Goal: Information Seeking & Learning: Learn about a topic

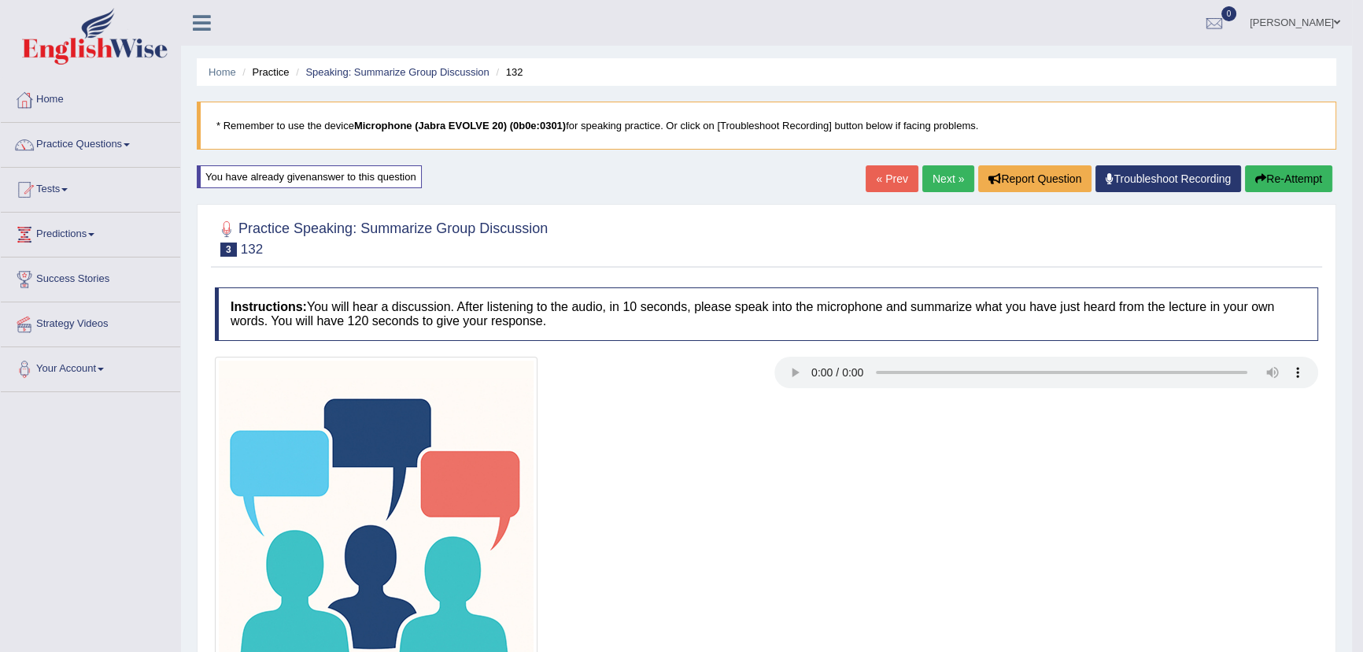
click at [1291, 182] on button "Re-Attempt" at bounding box center [1288, 178] width 87 height 27
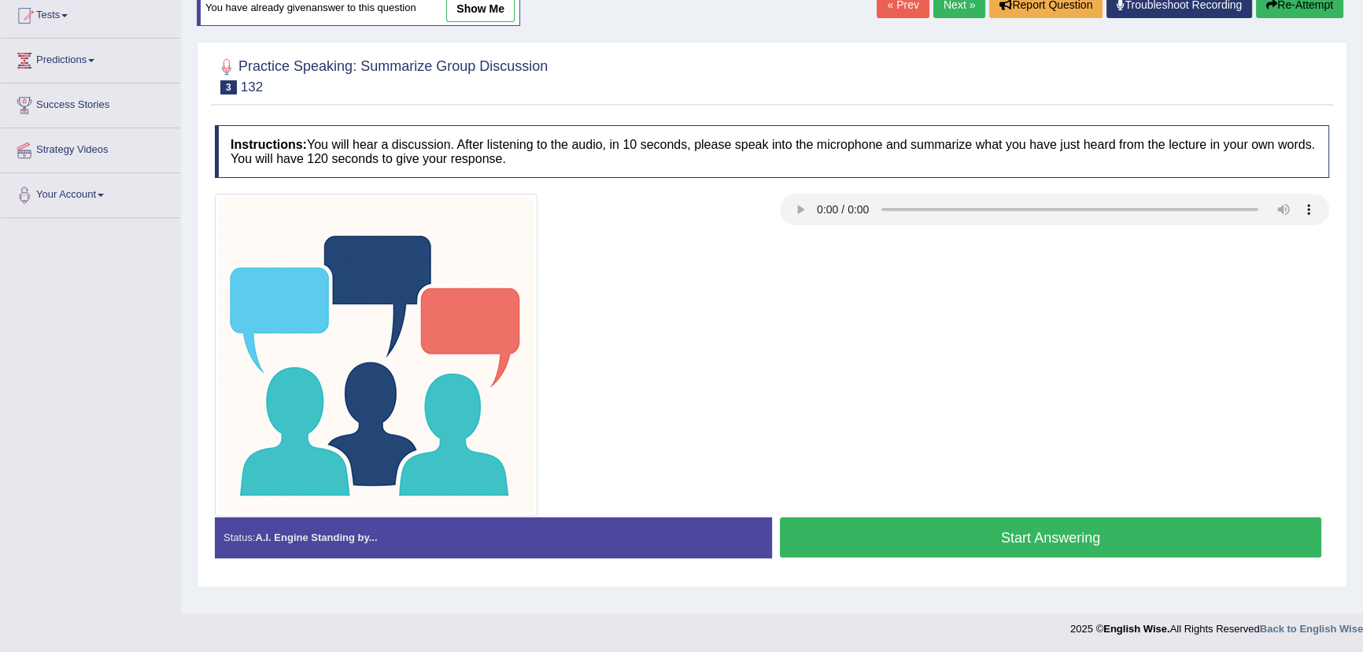
click at [937, 538] on button "Start Answering" at bounding box center [1050, 537] width 541 height 40
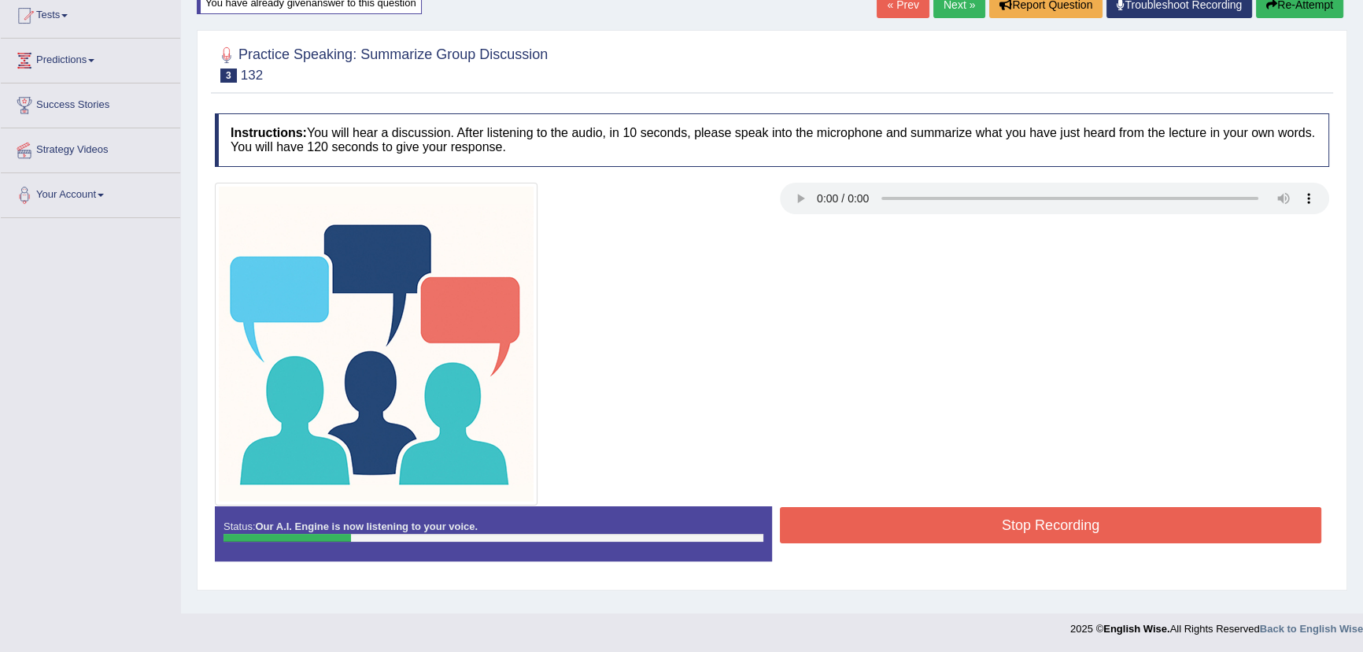
click at [1301, 7] on button "Re-Attempt" at bounding box center [1299, 4] width 87 height 27
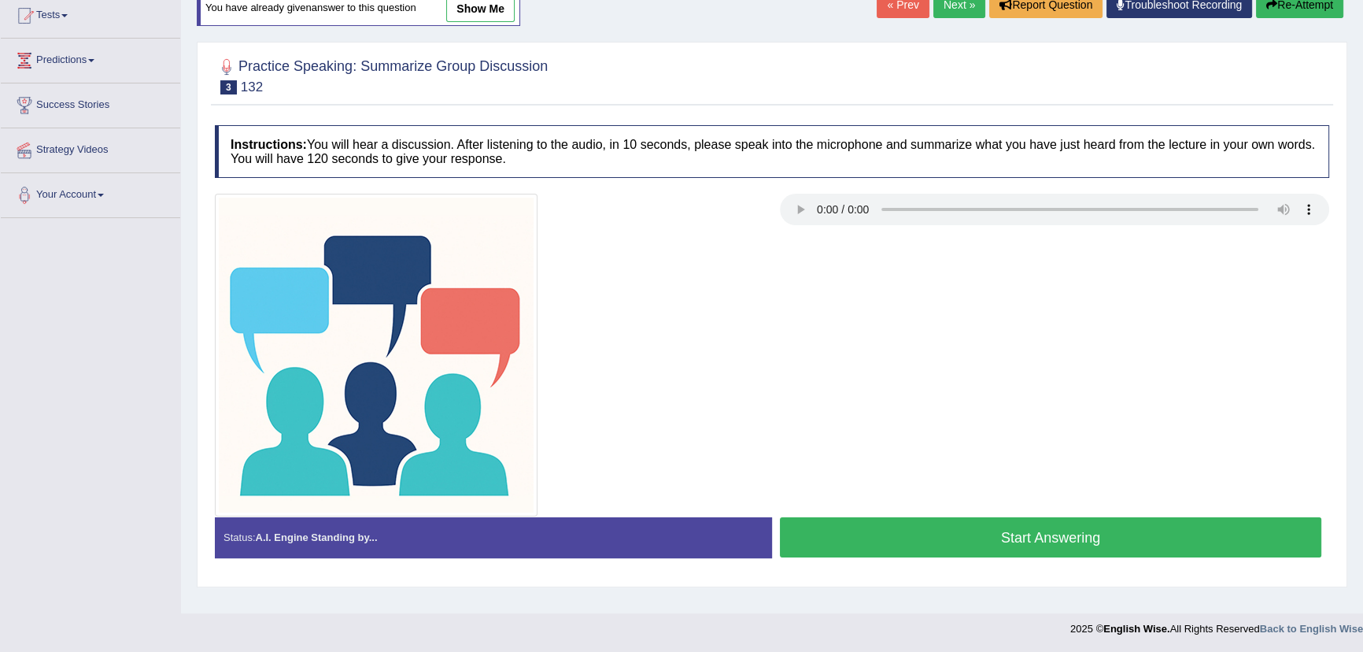
click at [1007, 543] on button "Start Answering" at bounding box center [1050, 537] width 541 height 40
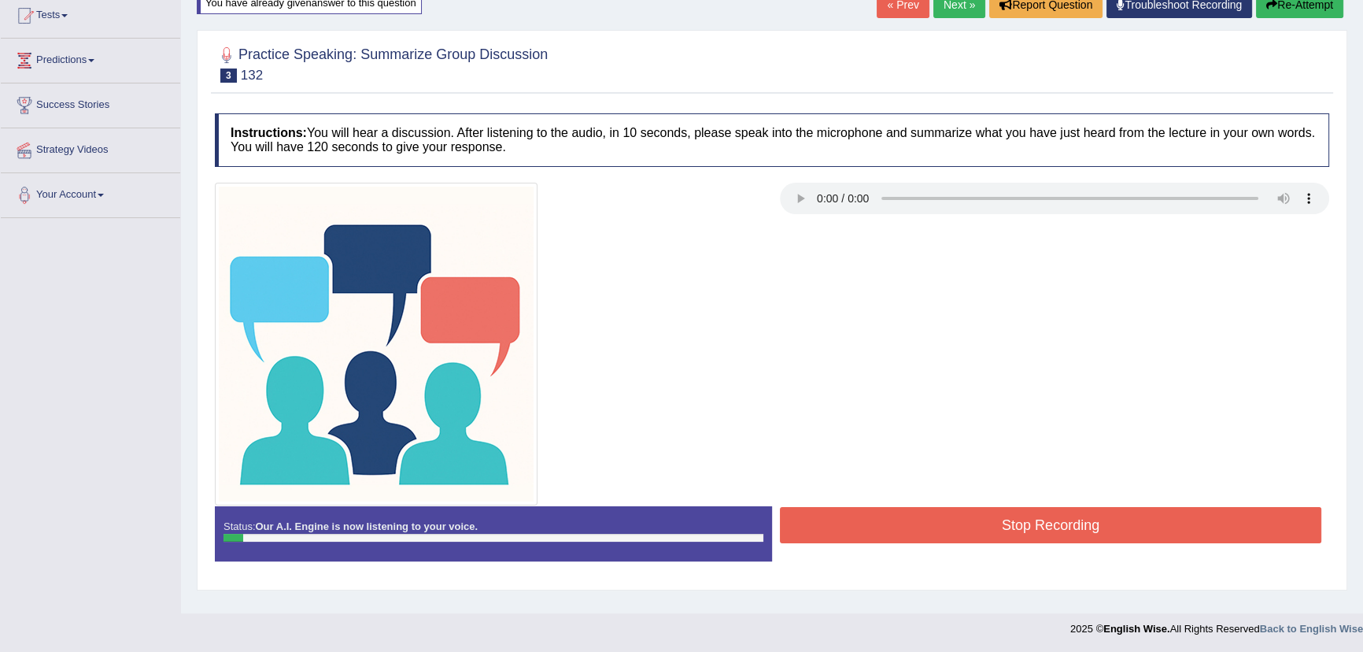
click at [1308, 5] on button "Re-Attempt" at bounding box center [1299, 4] width 87 height 27
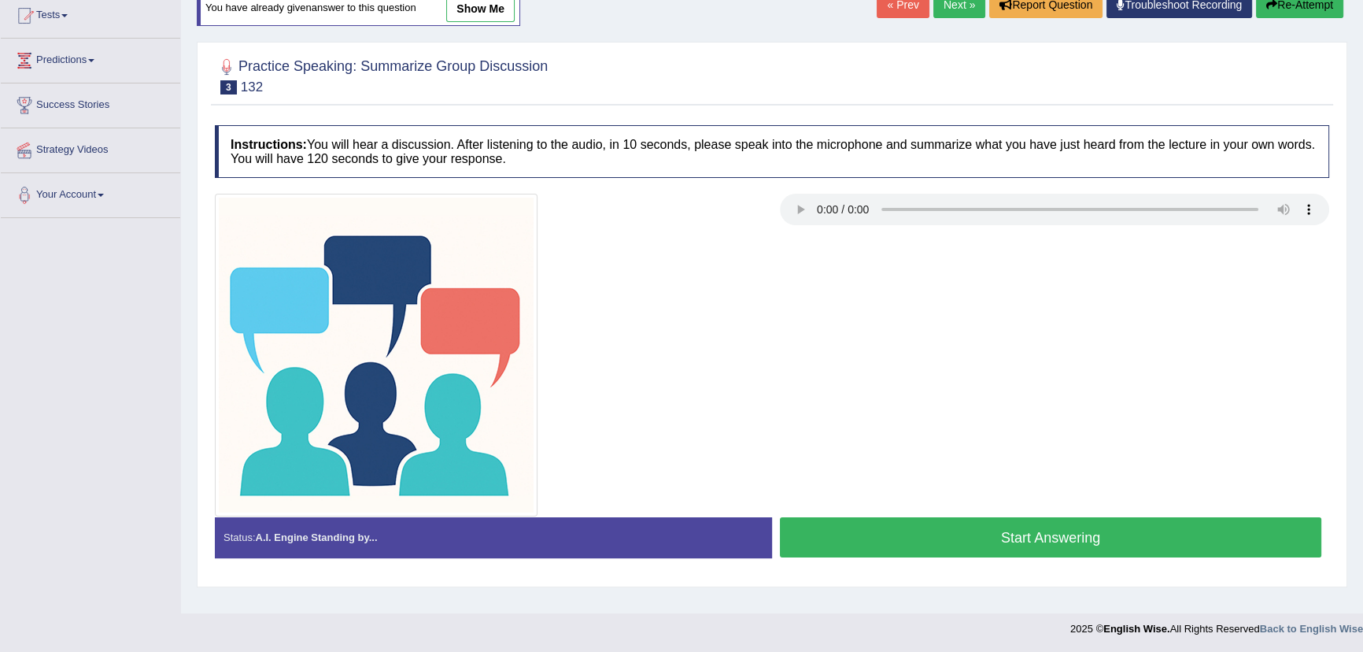
click at [1150, 534] on button "Start Answering" at bounding box center [1050, 537] width 541 height 40
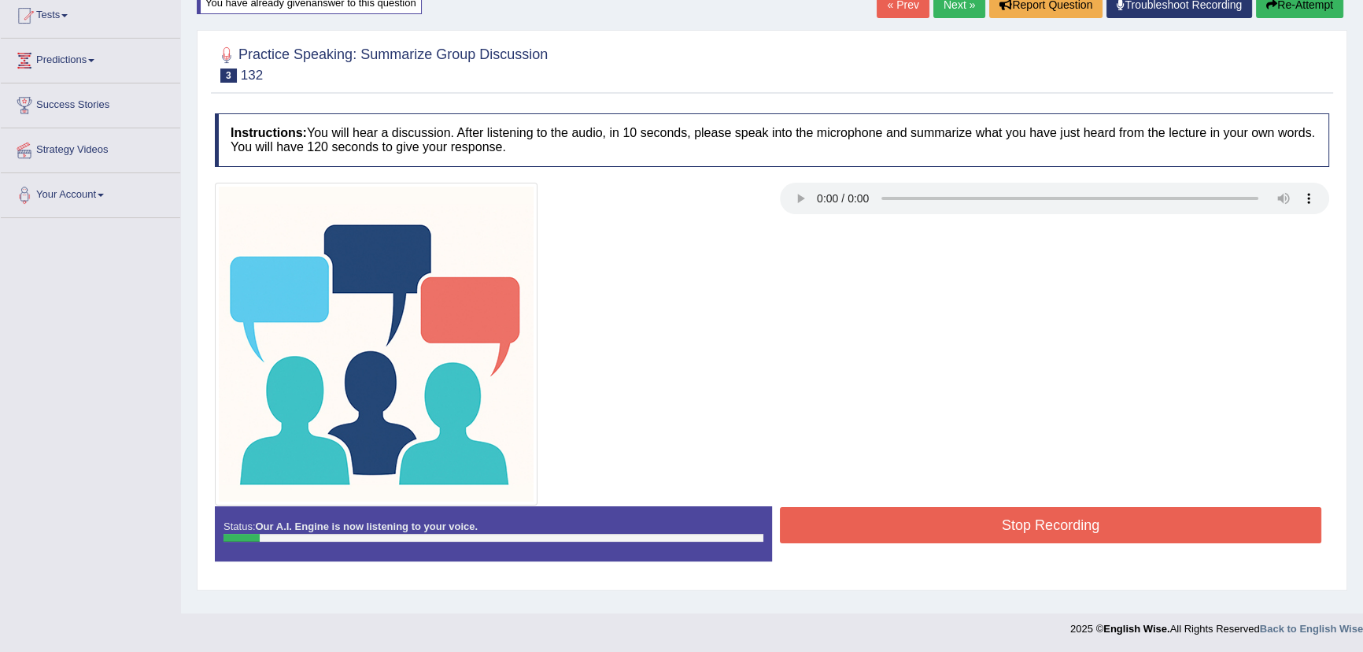
click at [1314, 13] on button "Re-Attempt" at bounding box center [1299, 4] width 87 height 27
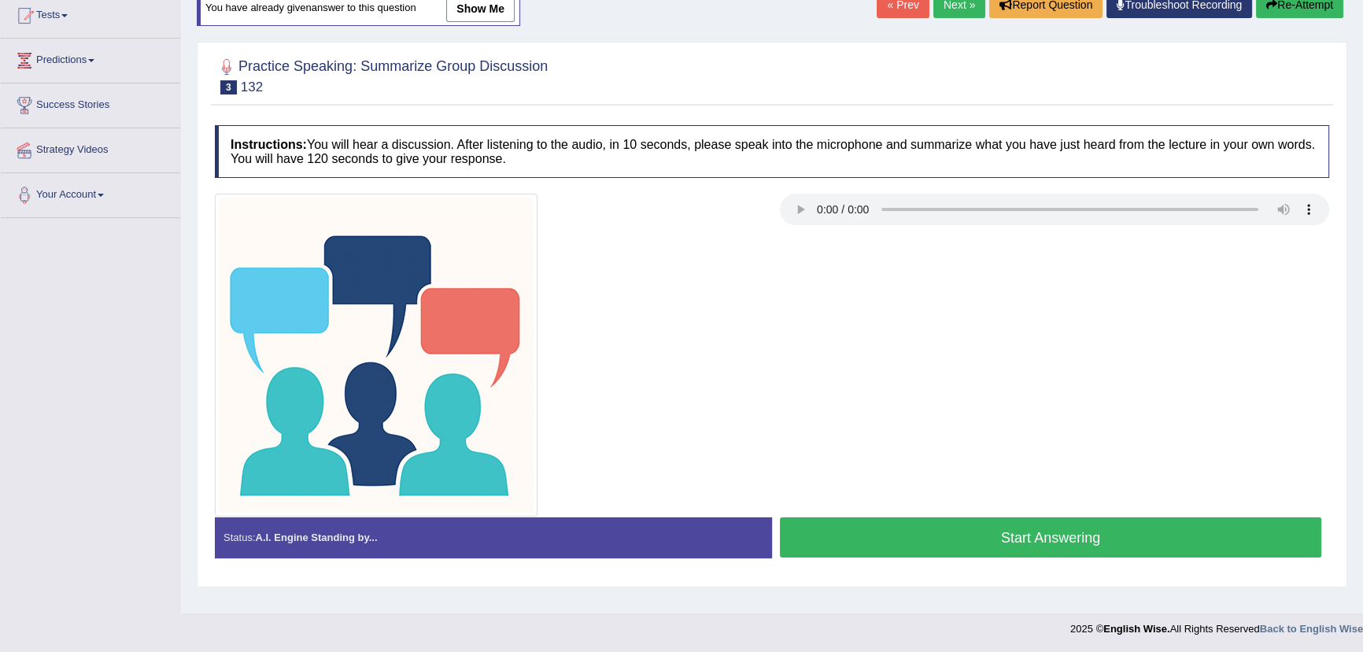
click at [1094, 547] on button "Start Answering" at bounding box center [1050, 537] width 541 height 40
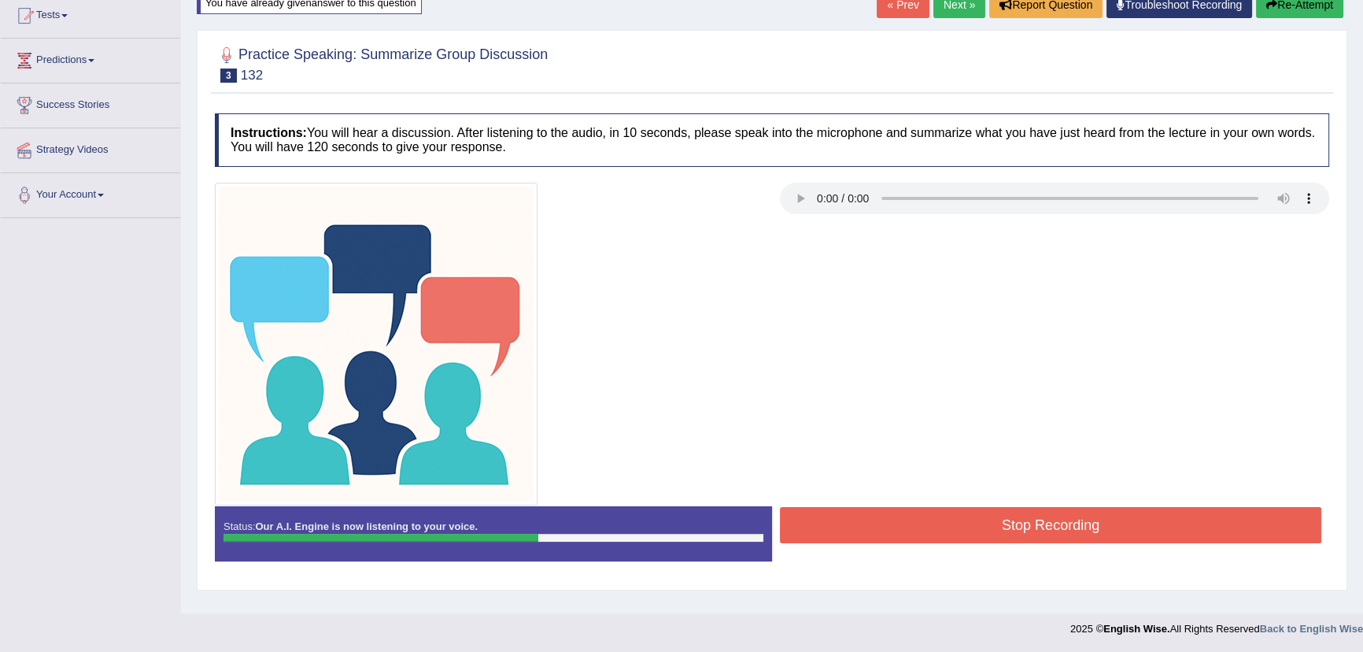
click at [1098, 551] on div "Status: Our A.I. Engine is now listening to your voice. Start Answering Stop Re…" at bounding box center [772, 541] width 1114 height 71
click at [1091, 527] on button "Stop Recording" at bounding box center [1050, 525] width 541 height 36
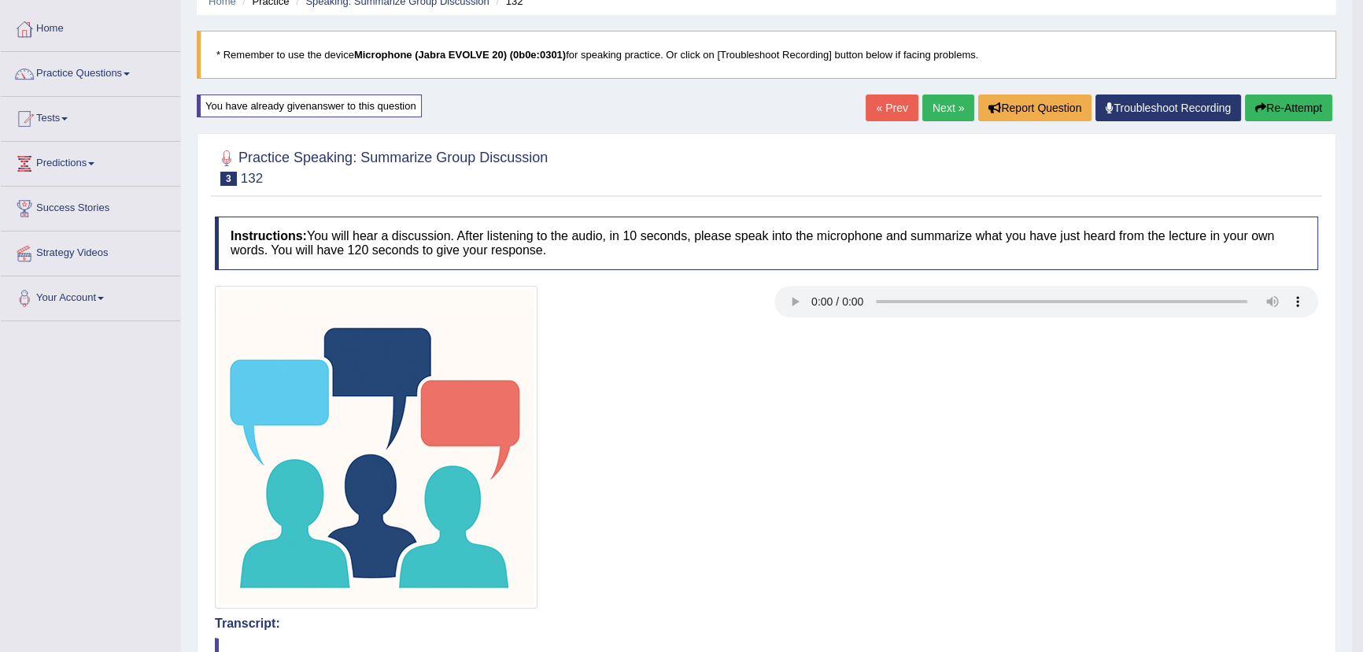
scroll to position [102, 0]
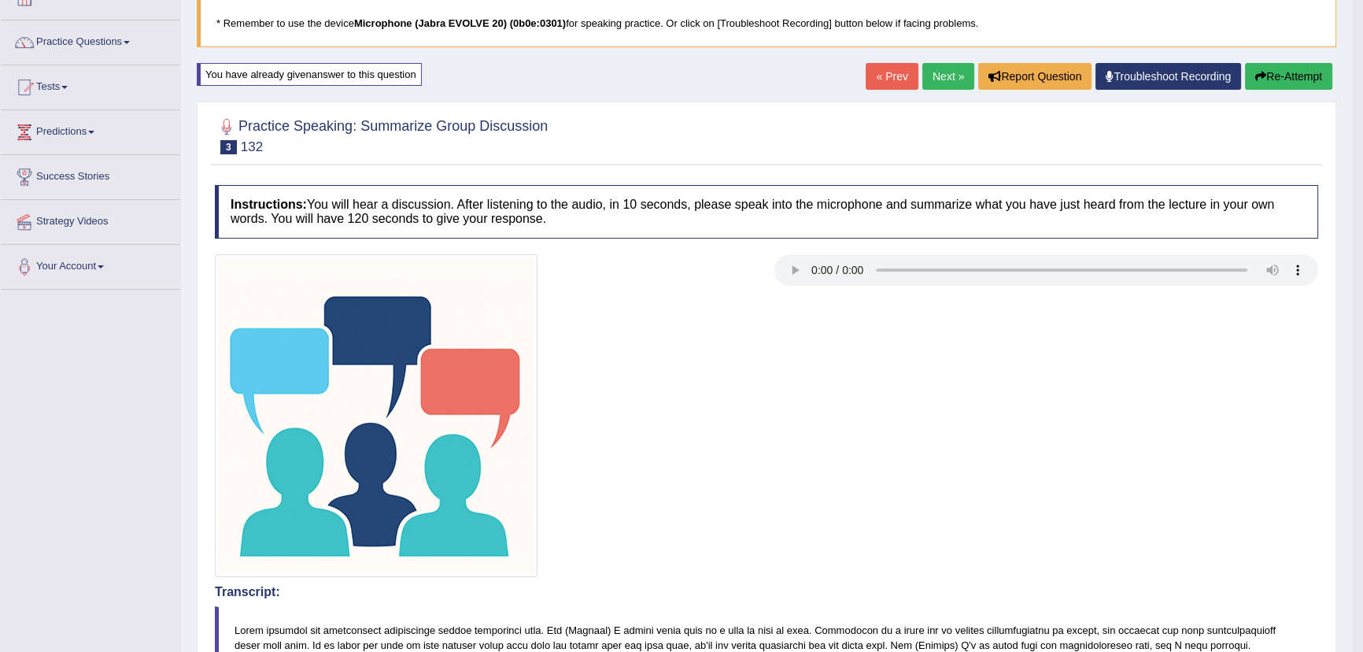
click at [1262, 74] on button "Re-Attempt" at bounding box center [1288, 76] width 87 height 27
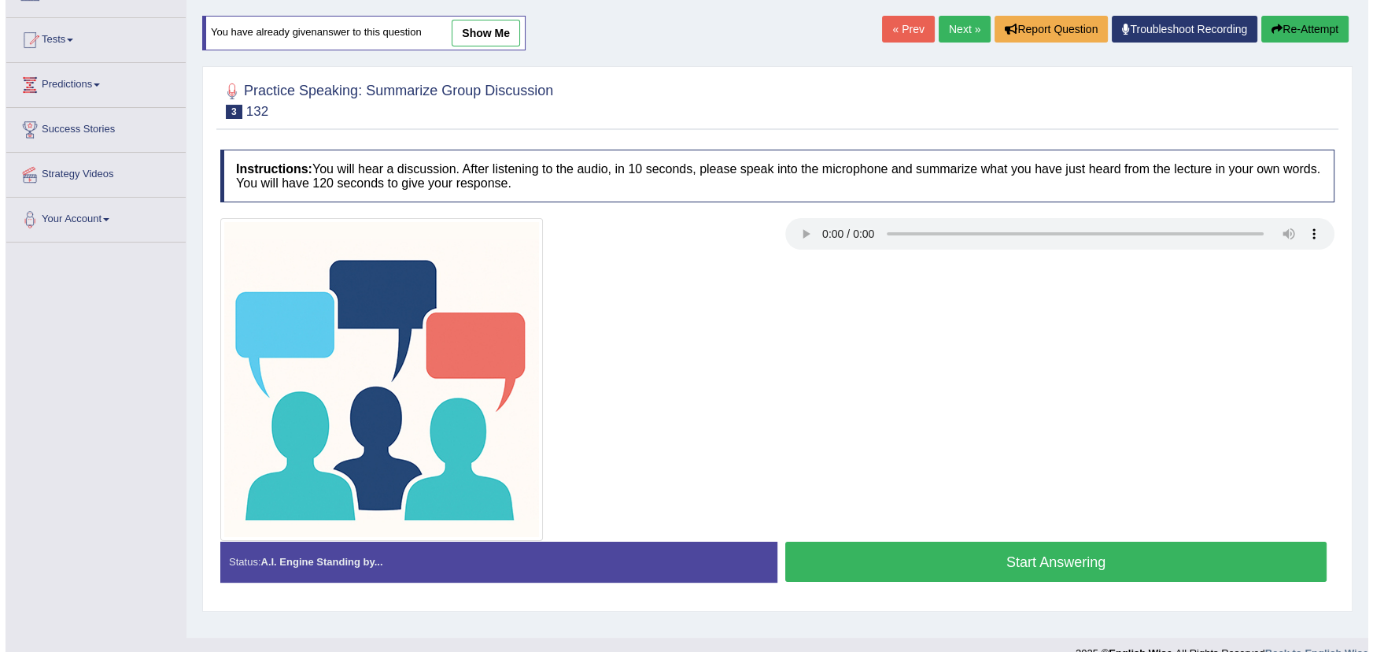
scroll to position [174, 0]
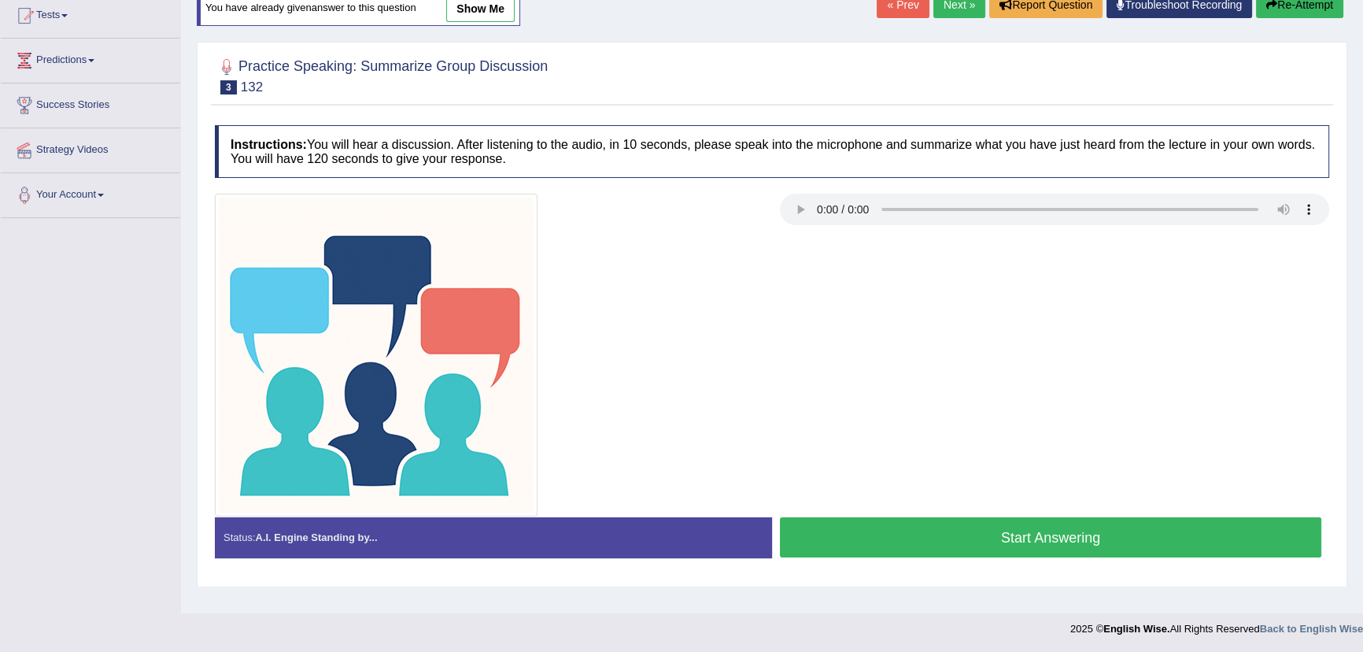
click at [1015, 545] on button "Start Answering" at bounding box center [1050, 537] width 541 height 40
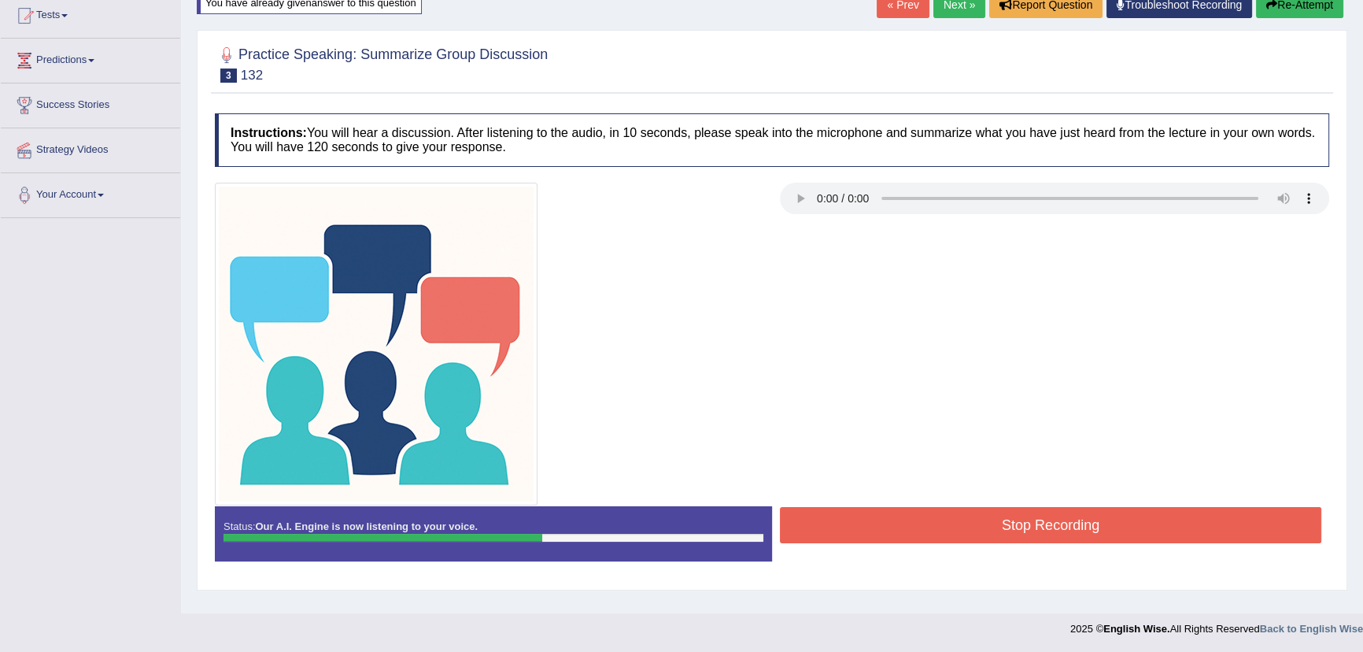
click at [1132, 523] on button "Stop Recording" at bounding box center [1050, 525] width 541 height 36
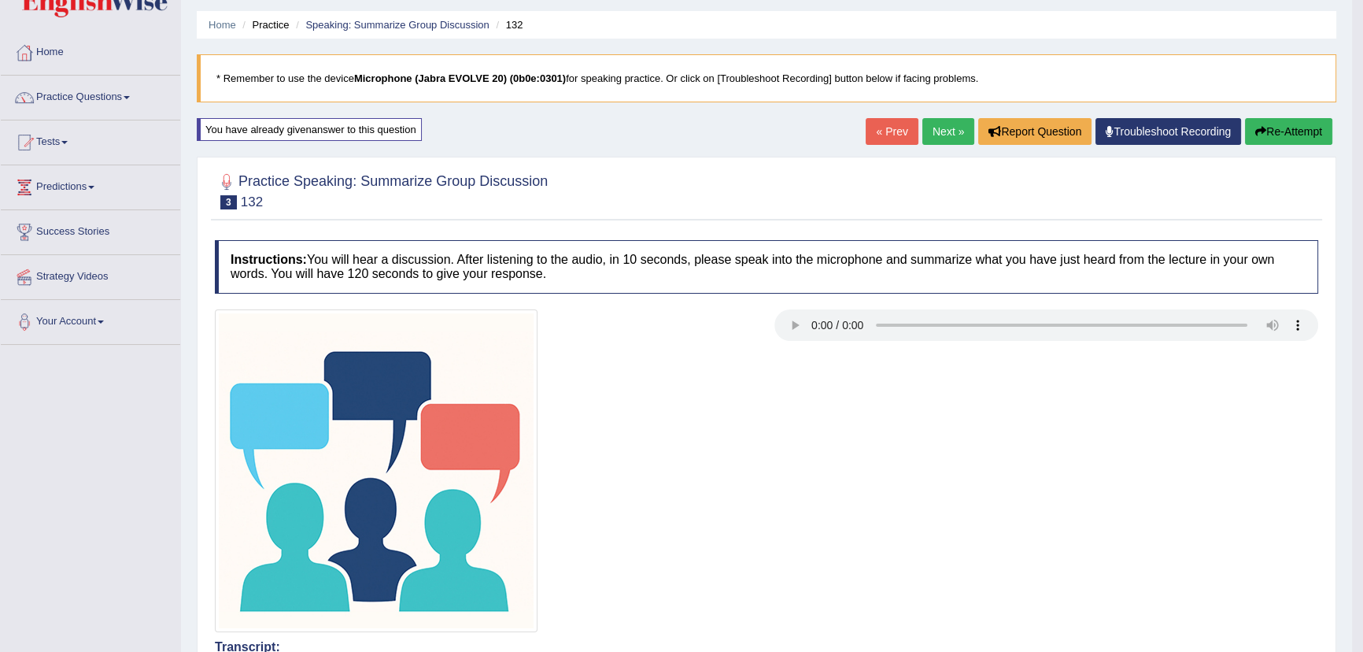
scroll to position [0, 0]
